Goal: Task Accomplishment & Management: Manage account settings

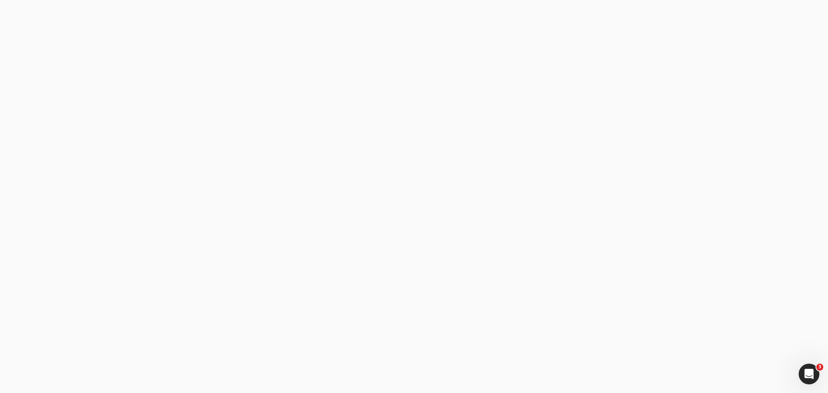
type email "[PERSON_NAME][EMAIL_ADDRESS][DOMAIN_NAME]"
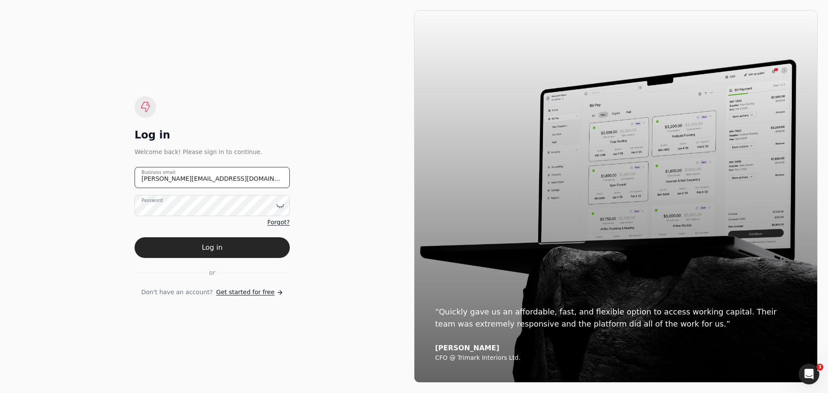
drag, startPoint x: 237, startPoint y: 178, endPoint x: 82, endPoint y: 186, distance: 155.5
click at [82, 186] on div "Log in Welcome back! Please sign in to continue. [PERSON_NAME][EMAIL_ADDRESS][D…" at bounding box center [212, 196] width 404 height 372
type email "[EMAIL_ADDRESS][DOMAIN_NAME]"
click at [277, 206] on icon at bounding box center [280, 205] width 7 height 3
click at [329, 285] on div "Log in Welcome back! Please sign in to continue. [EMAIL_ADDRESS][DOMAIN_NAME] B…" at bounding box center [212, 196] width 404 height 372
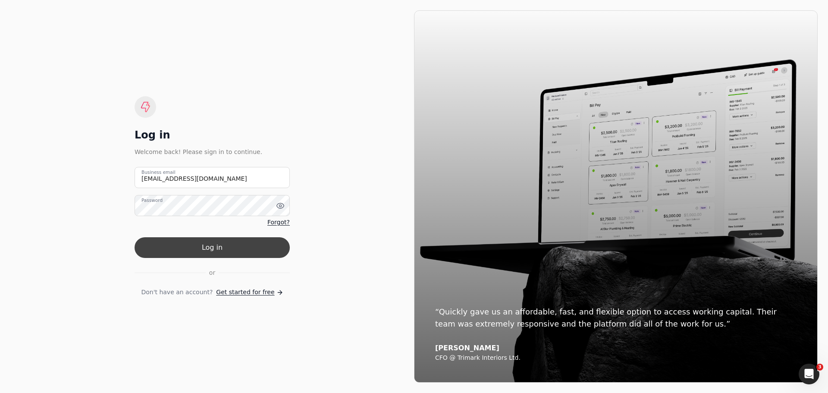
click at [226, 252] on button "Log in" at bounding box center [212, 247] width 155 height 21
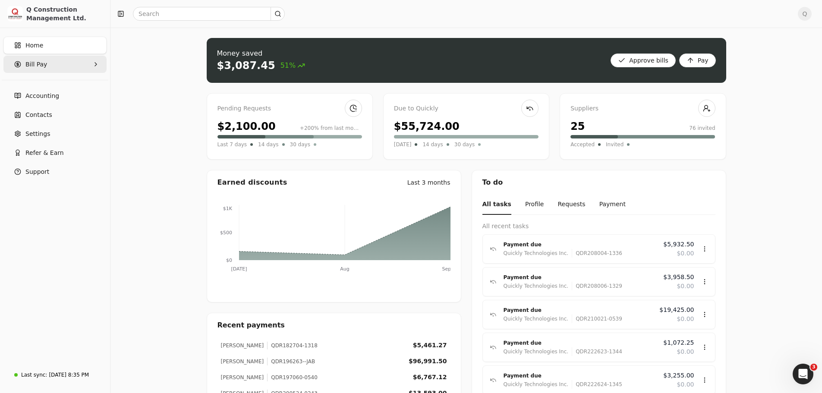
click at [95, 64] on icon "button" at bounding box center [95, 64] width 7 height 7
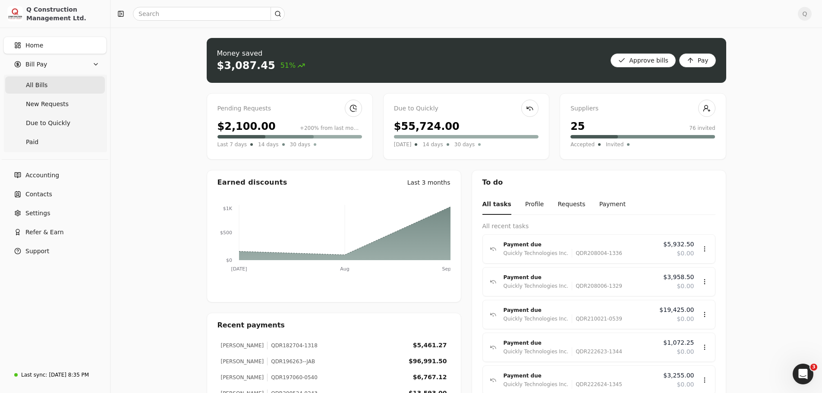
click at [27, 84] on span "All Bills" at bounding box center [37, 85] width 22 height 9
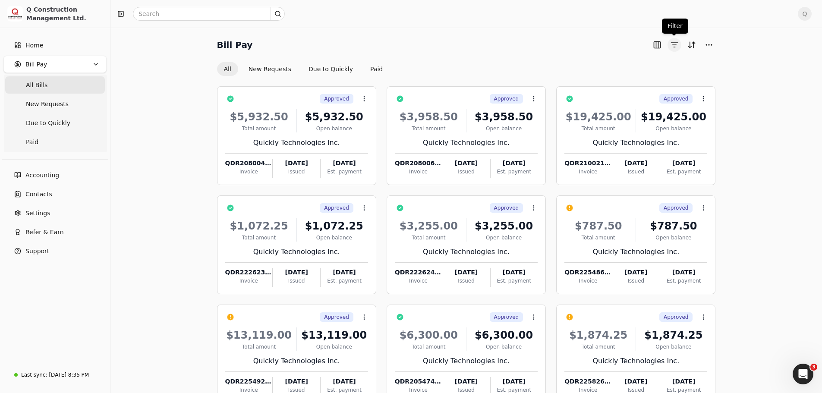
click at [676, 44] on button "button" at bounding box center [674, 45] width 14 height 14
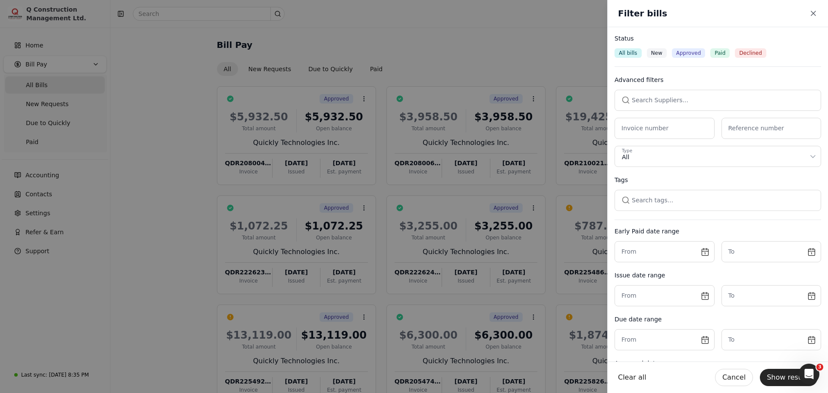
click at [649, 98] on button "button" at bounding box center [718, 100] width 207 height 21
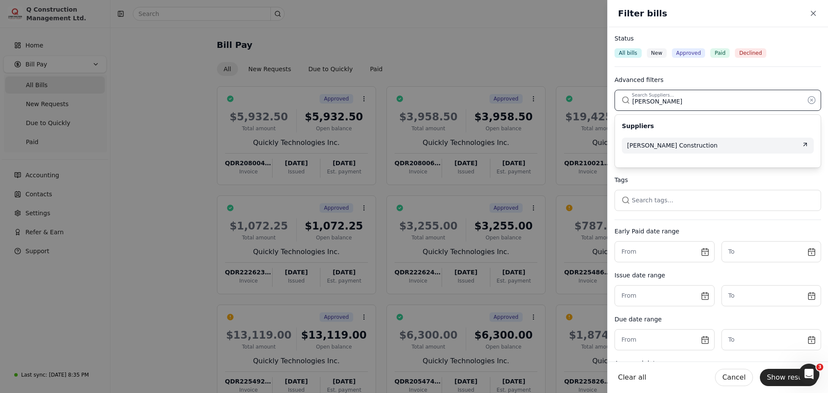
type input "[PERSON_NAME]"
click at [688, 143] on span "[PERSON_NAME] Construction" at bounding box center [672, 145] width 91 height 9
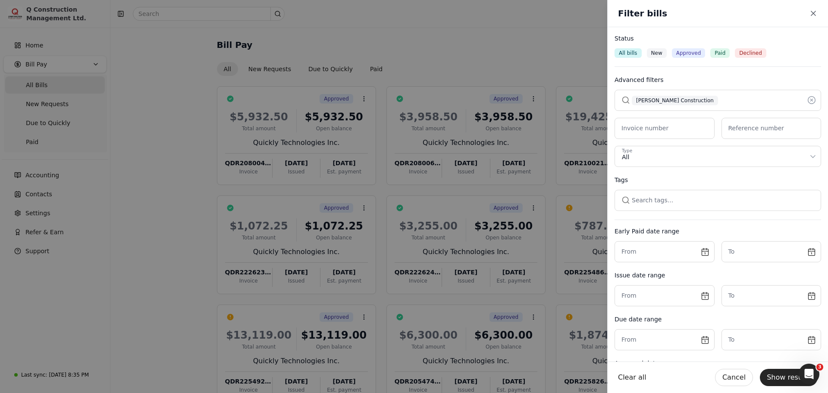
click at [779, 374] on button "Show results" at bounding box center [789, 377] width 58 height 17
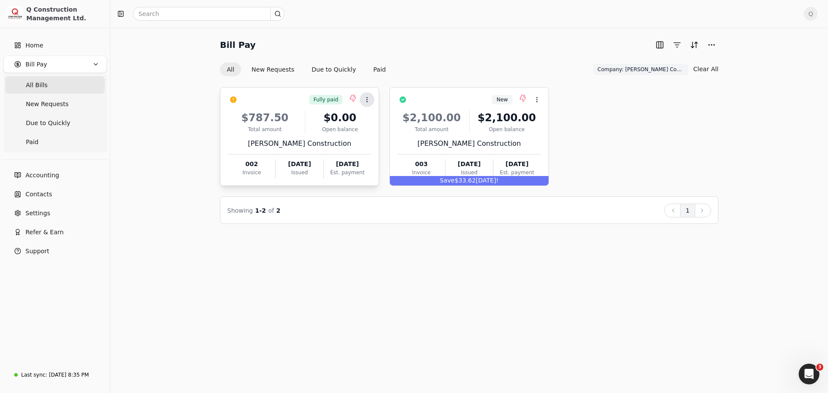
click at [367, 101] on icon at bounding box center [367, 99] width 7 height 7
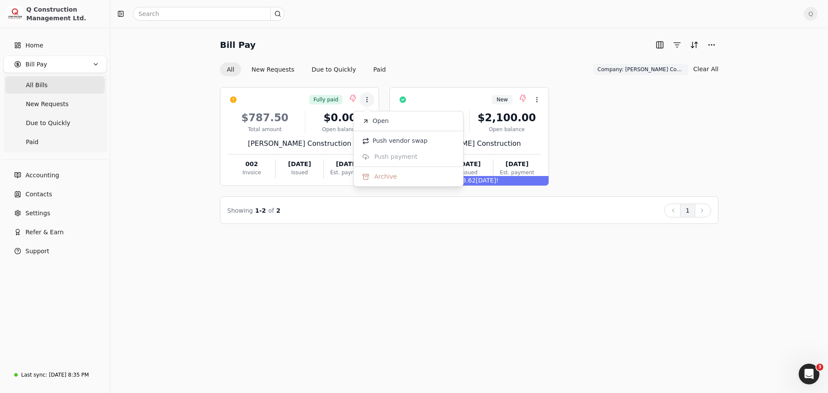
click at [382, 139] on span "Push vendor swap" at bounding box center [400, 140] width 55 height 9
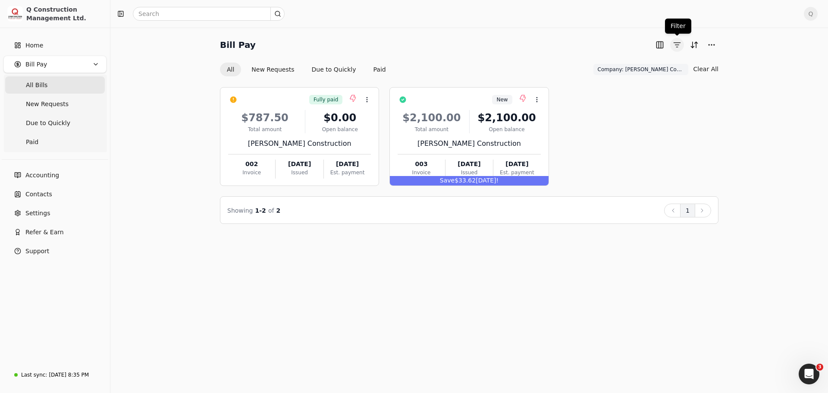
click at [679, 42] on button "button" at bounding box center [677, 45] width 14 height 14
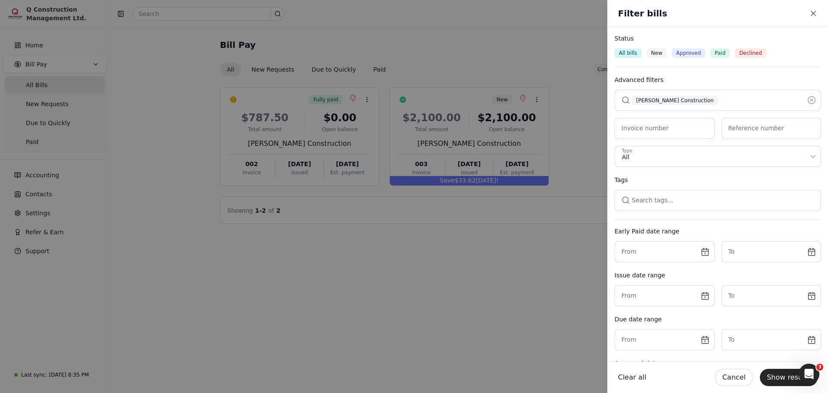
click at [697, 100] on button "button" at bounding box center [718, 100] width 207 height 21
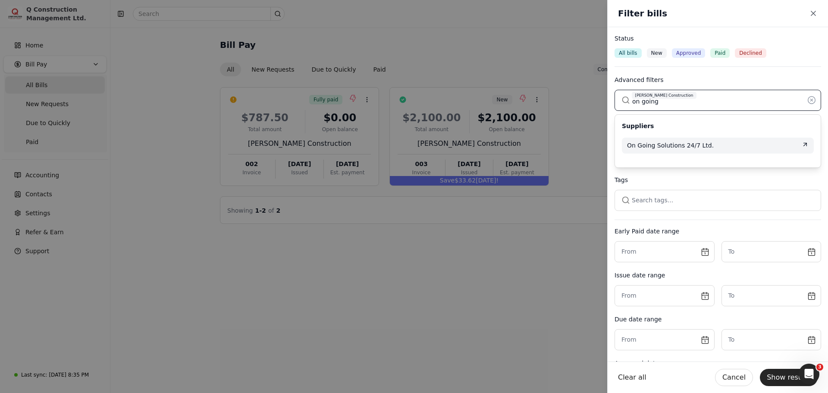
type input "on going"
click at [696, 142] on span "On Going Solutions 24/7 Ltd." at bounding box center [670, 145] width 87 height 9
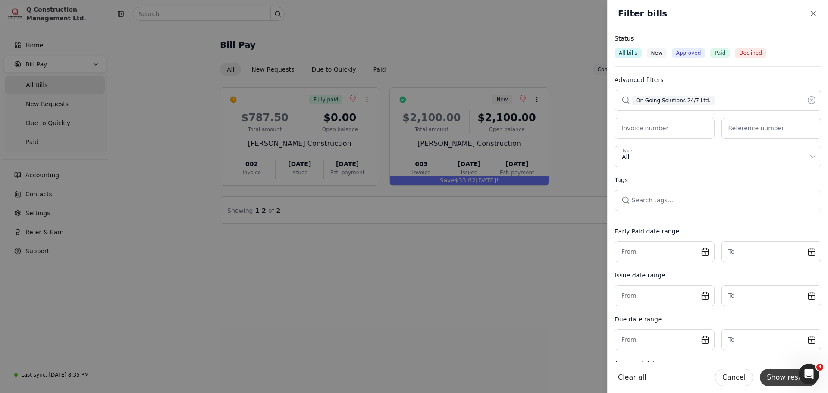
click at [779, 376] on button "Show results" at bounding box center [789, 377] width 58 height 17
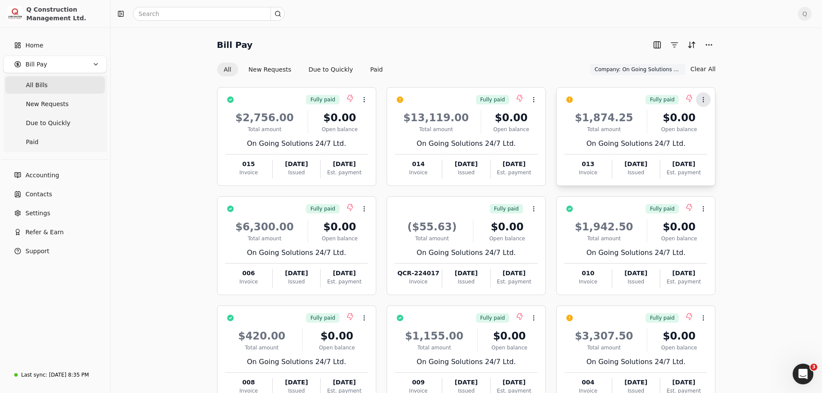
click at [703, 101] on circle at bounding box center [703, 101] width 0 height 0
click at [713, 140] on span "Push vendor swap" at bounding box center [736, 140] width 55 height 9
click at [534, 100] on circle at bounding box center [533, 99] width 0 height 0
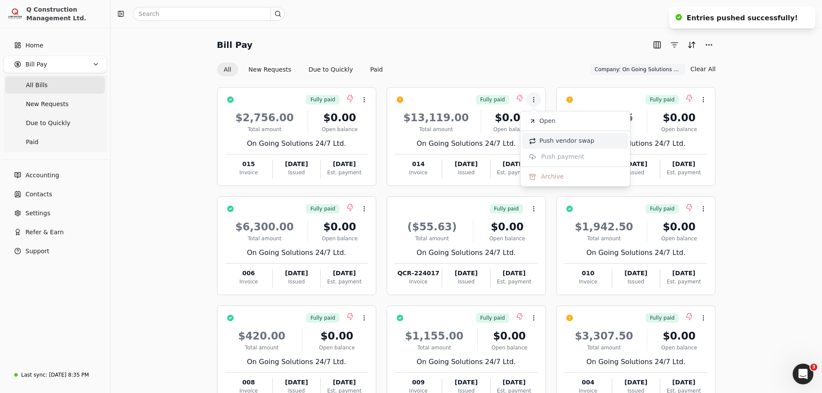
click at [552, 138] on span "Push vendor swap" at bounding box center [566, 140] width 55 height 9
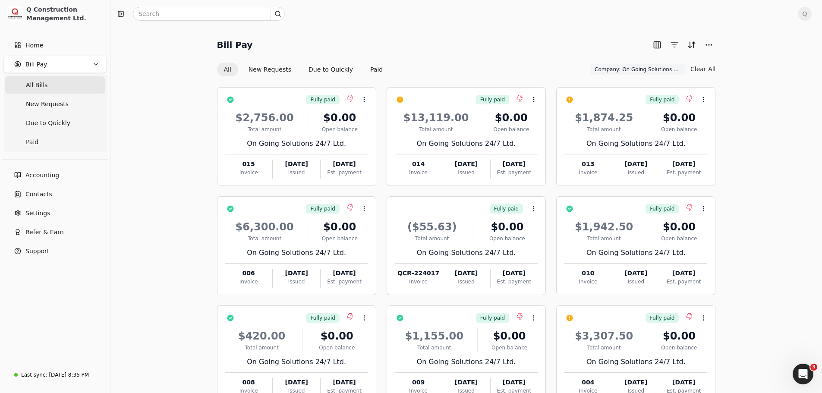
click at [811, 13] on span "Q" at bounding box center [805, 14] width 14 height 14
drag, startPoint x: 749, startPoint y: 67, endPoint x: 738, endPoint y: 59, distance: 13.9
click at [749, 68] on span "Sign Out" at bounding box center [752, 72] width 26 height 9
